Goal: Task Accomplishment & Management: Use online tool/utility

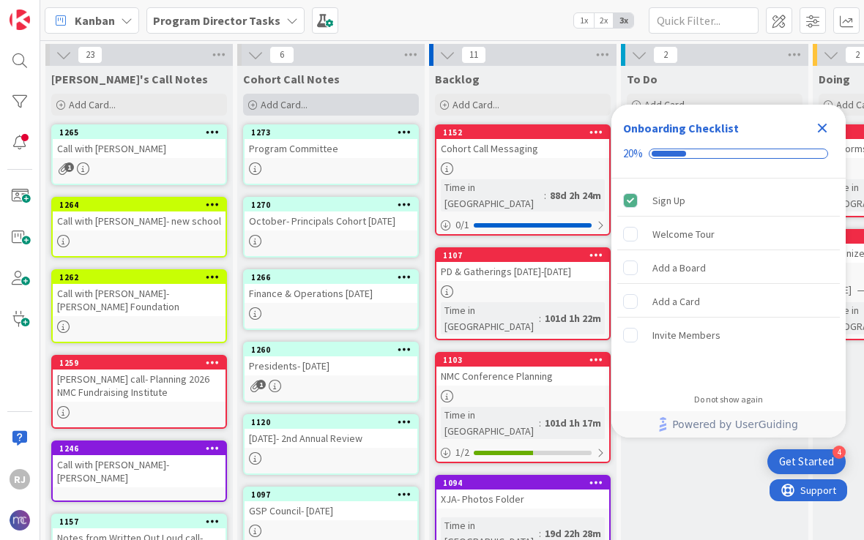
click at [324, 107] on div "Add Card..." at bounding box center [331, 105] width 176 height 22
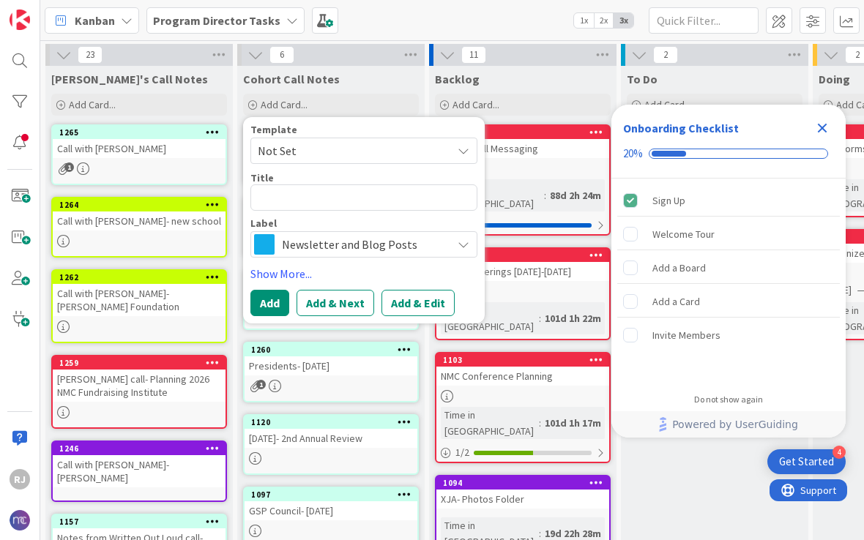
click at [360, 241] on span "Newsletter and Blog Posts" at bounding box center [363, 244] width 163 height 21
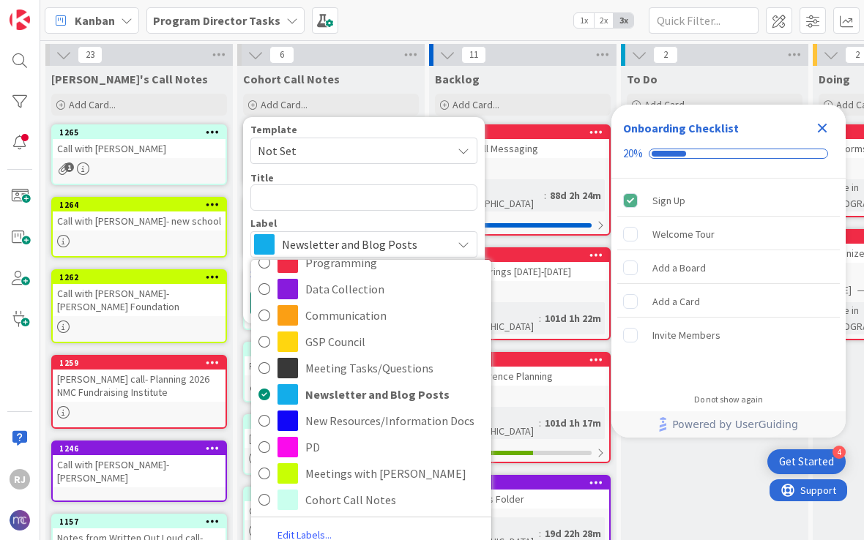
scroll to position [57, 0]
click at [392, 469] on span "Meetings with [PERSON_NAME]" at bounding box center [394, 474] width 179 height 22
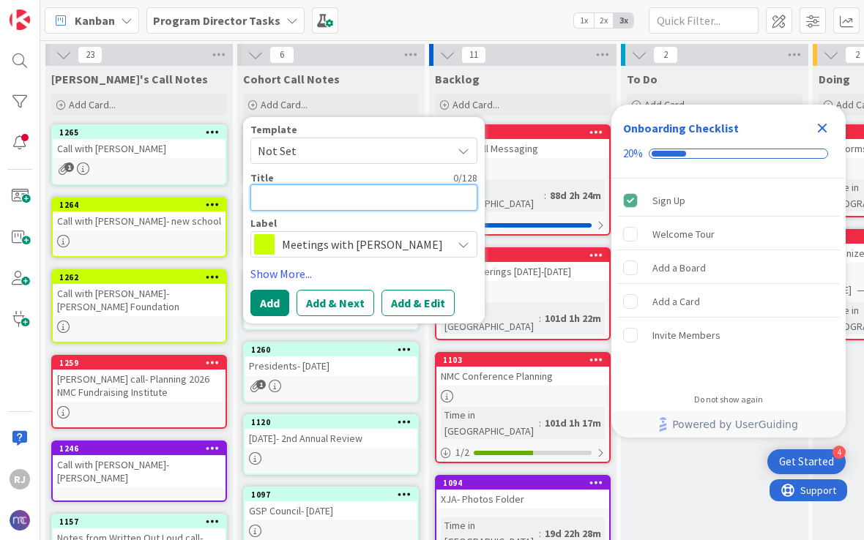
click at [366, 189] on textarea at bounding box center [363, 198] width 227 height 26
type textarea "x"
type textarea "1"
type textarea "x"
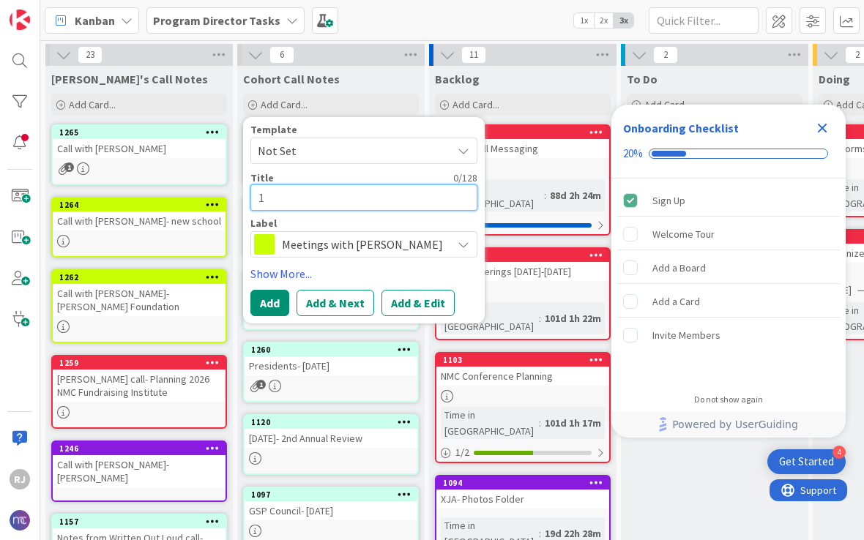
type textarea "10"
type textarea "x"
type textarea "10-"
type textarea "x"
type textarea "10-6"
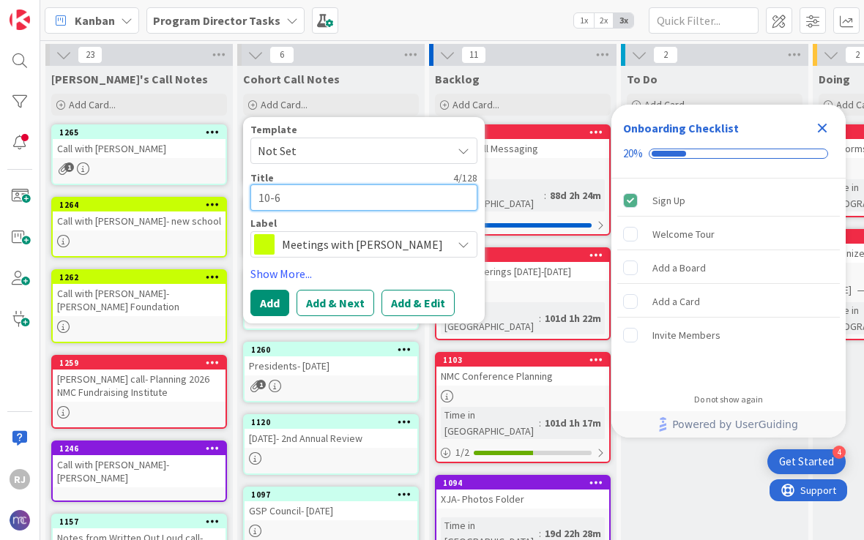
type textarea "x"
type textarea "10-6-"
type textarea "x"
type textarea "10-6-2"
type textarea "x"
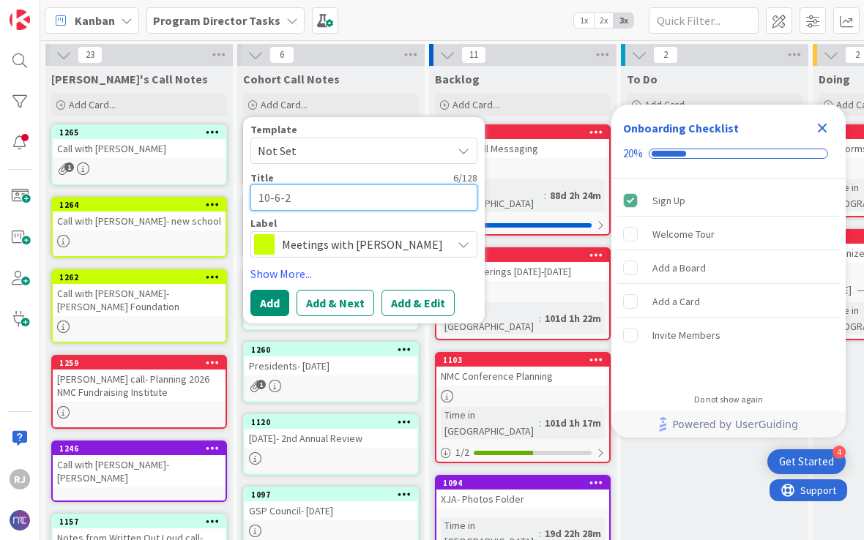
type textarea "[DATE]"
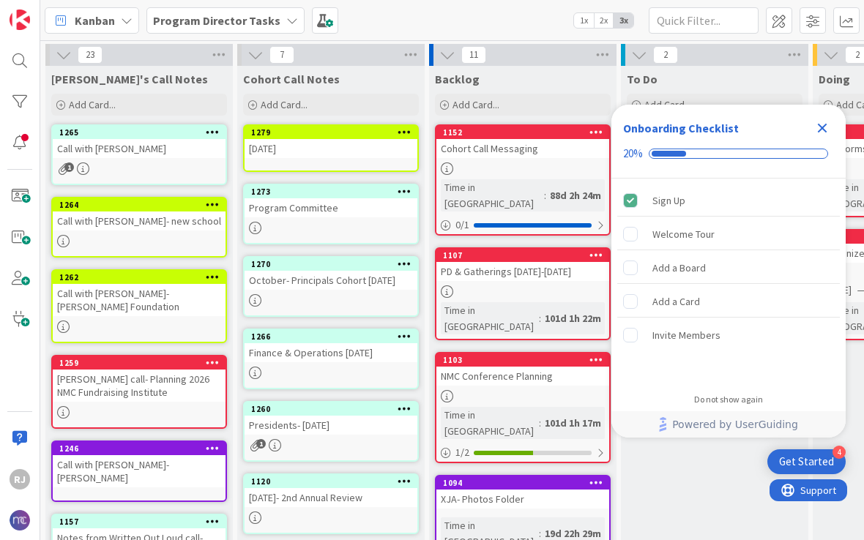
click at [335, 149] on div "[DATE]" at bounding box center [331, 148] width 173 height 19
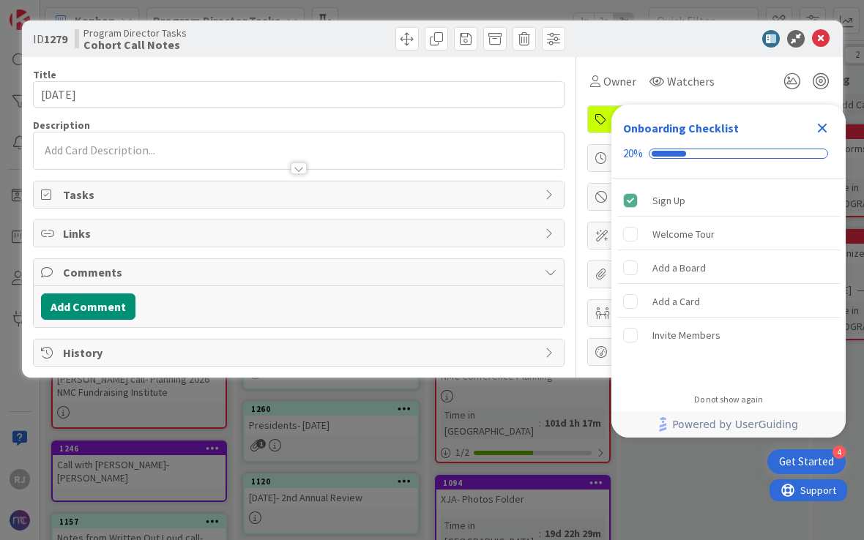
click at [187, 152] on div at bounding box center [299, 151] width 530 height 37
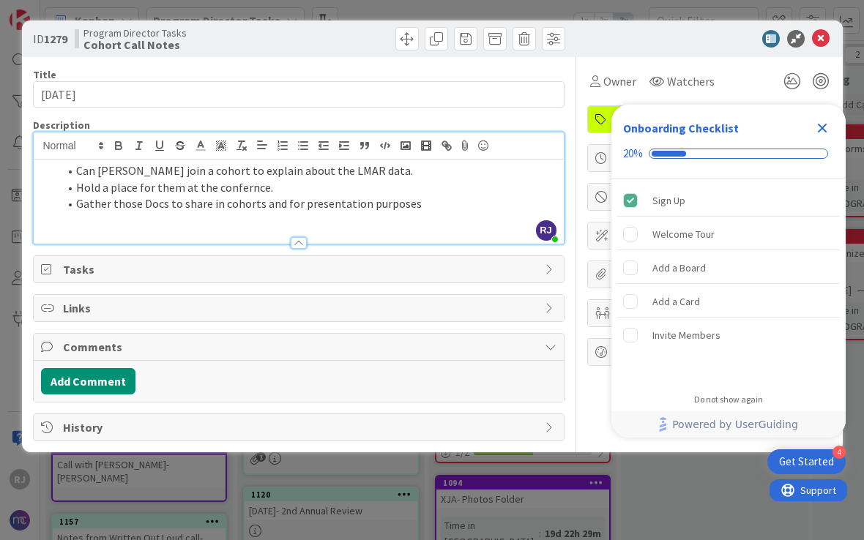
click at [431, 205] on li "Gather those Docs to share in cohorts and for presentation purposes" at bounding box center [308, 204] width 498 height 17
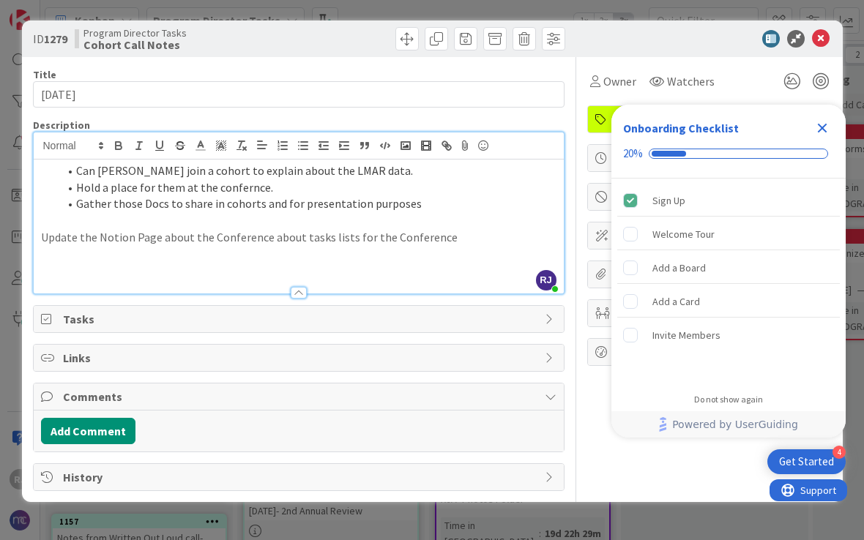
click at [45, 230] on p "Update the Notion Page about the Conference about tasks lists for the Conference" at bounding box center [298, 237] width 515 height 17
click at [502, 236] on p "TO DO: Update the Notion Page about the Conference about tasks lists for the Co…" at bounding box center [298, 237] width 515 height 17
